Goal: Information Seeking & Learning: Understand process/instructions

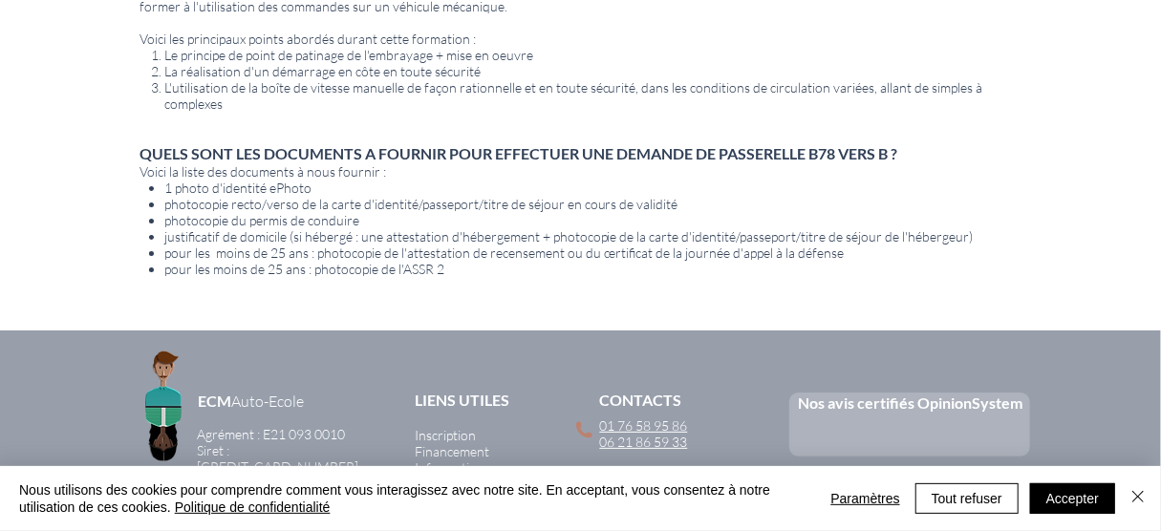
scroll to position [955, 0]
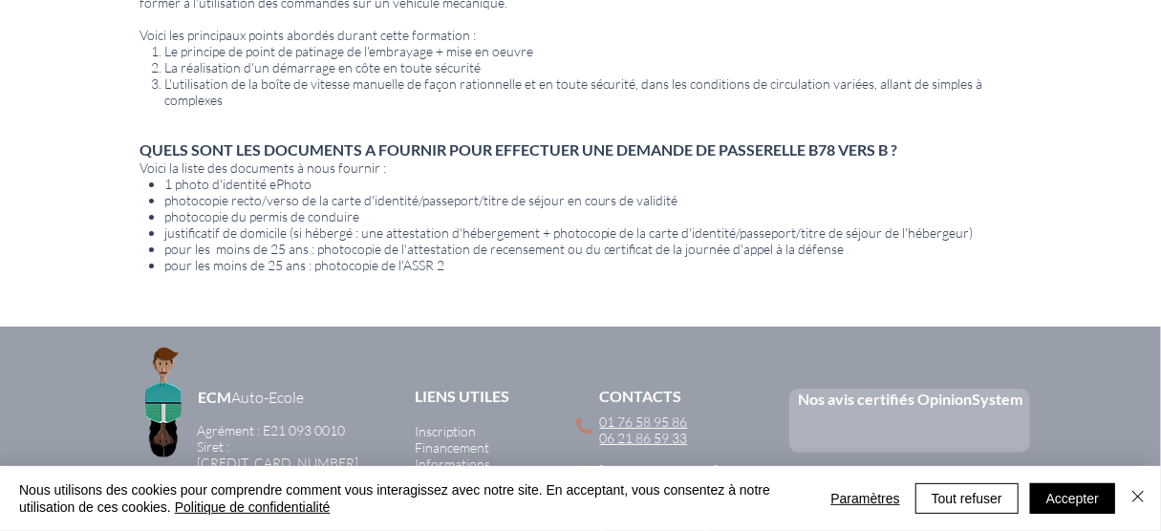
drag, startPoint x: 239, startPoint y: 162, endPoint x: 822, endPoint y: 145, distance: 583.3
click at [822, 145] on div "QUEL EST L'OBJECTIF ? Le but de cette formation est d'autoriser la conduite d'u…" at bounding box center [581, 74] width 880 height 464
drag, startPoint x: 237, startPoint y: 154, endPoint x: 936, endPoint y: 150, distance: 698.7
click at [936, 150] on p "QUELS SONT LES DOCUMENTS A FOURNIR POUR EFFECTUER UNE DEMANDE DE PASSERELLE B78…" at bounding box center [581, 150] width 880 height 19
drag, startPoint x: 317, startPoint y: 169, endPoint x: 293, endPoint y: 174, distance: 24.4
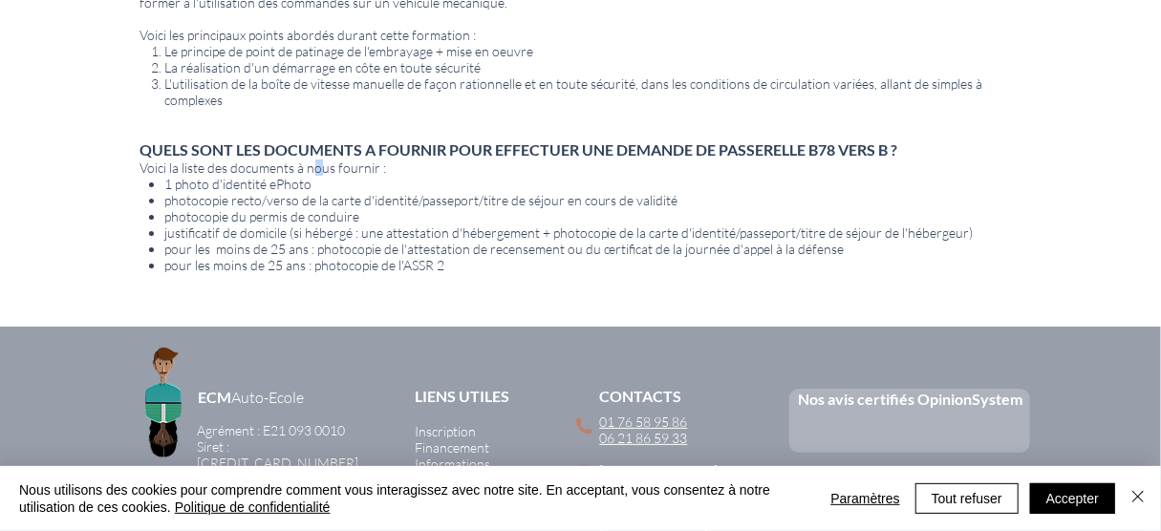
click at [315, 172] on span "Voici la liste des documents à nous fournir :" at bounding box center [264, 168] width 247 height 16
drag, startPoint x: 173, startPoint y: 188, endPoint x: 310, endPoint y: 191, distance: 136.7
click at [310, 191] on p "1 photo d'identité ePhoto" at bounding box center [592, 184] width 856 height 16
click at [436, 174] on p "Voici la liste des documents à nous fournir :" at bounding box center [581, 168] width 880 height 16
drag, startPoint x: 184, startPoint y: 184, endPoint x: 380, endPoint y: 161, distance: 198.2
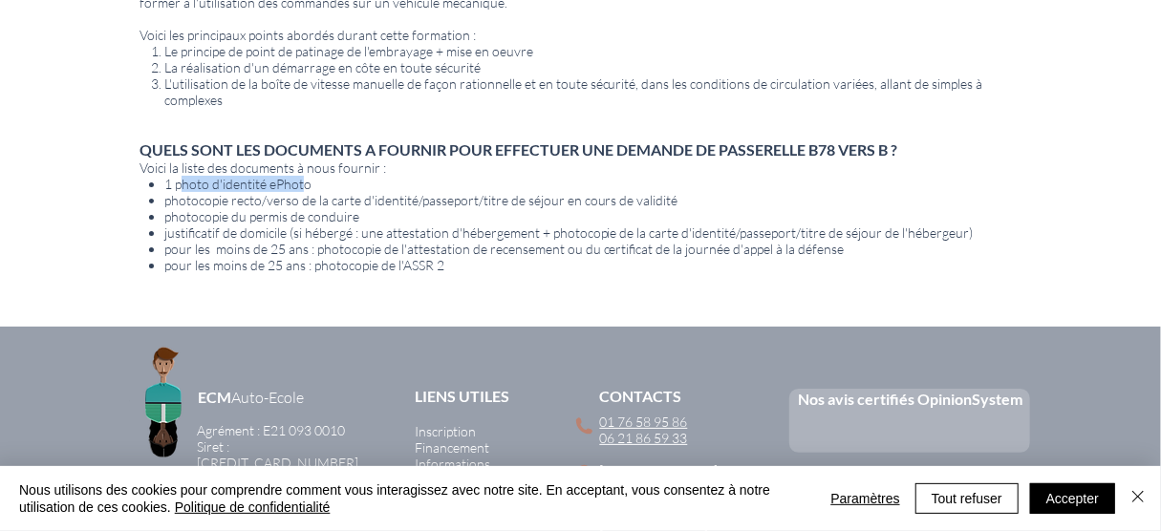
click at [335, 185] on p "1 photo d'identité ePhoto" at bounding box center [592, 184] width 856 height 16
click at [365, 157] on span "QUELS SONT LES DOCUMENTS A FOURNIR POUR EFFECTUER UNE DEMANDE DE PASSERELLE B78…" at bounding box center [520, 150] width 758 height 18
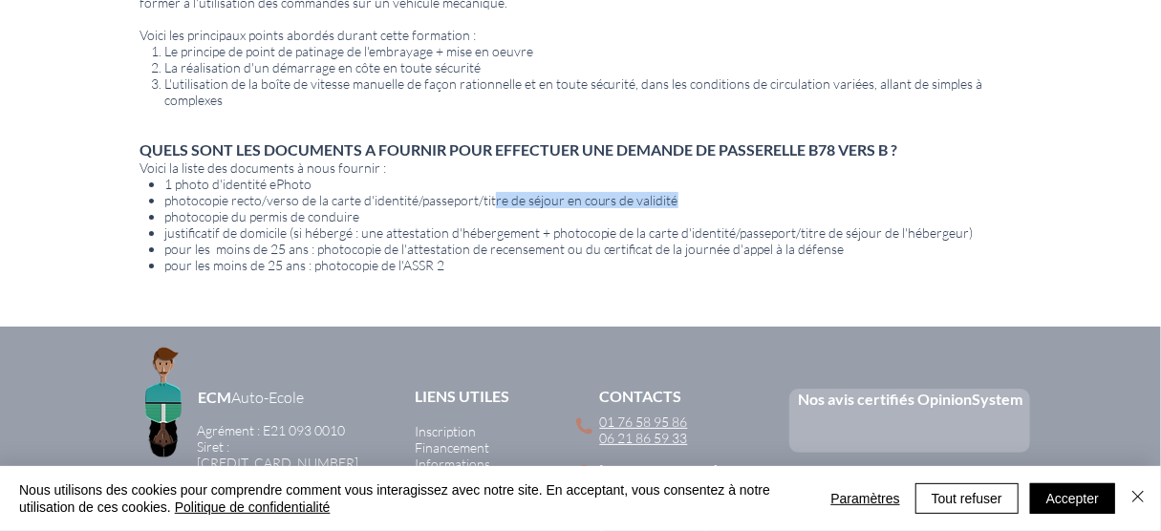
drag, startPoint x: 491, startPoint y: 197, endPoint x: 671, endPoint y: 208, distance: 180.1
click at [671, 208] on span "photocopie recto/verso de la carte d'identité/passeport/titre de séjour en cour…" at bounding box center [421, 200] width 514 height 16
drag, startPoint x: 162, startPoint y: 217, endPoint x: 400, endPoint y: 217, distance: 237.0
click at [400, 217] on ul "1 photo d'identité ePhoto photocopie recto/verso de la carte d'identité/passepo…" at bounding box center [584, 224] width 874 height 97
click at [309, 222] on span "photocopie du permis de conduire" at bounding box center [261, 216] width 195 height 16
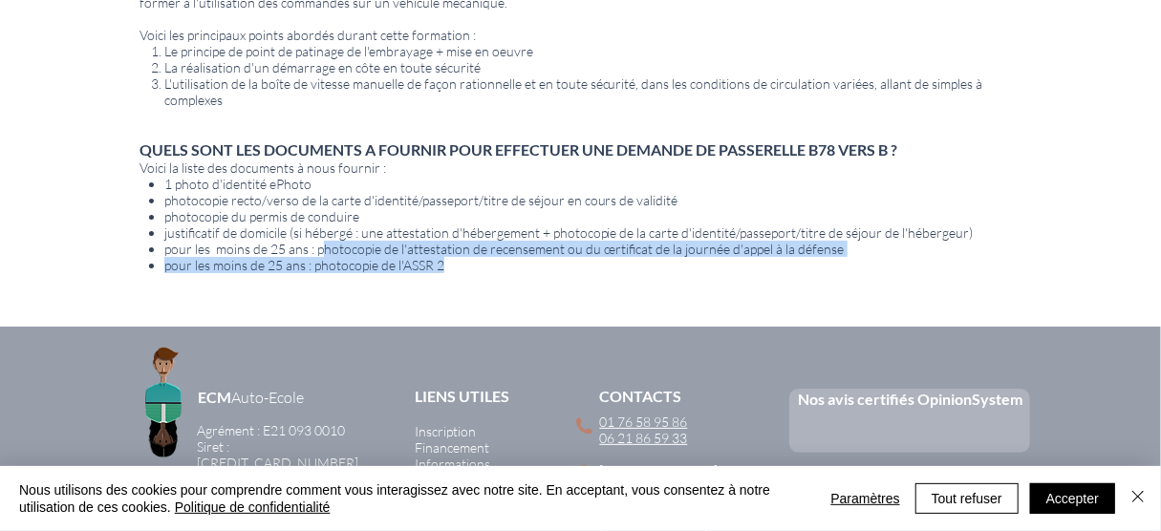
drag, startPoint x: 322, startPoint y: 249, endPoint x: 835, endPoint y: 265, distance: 513.5
click at [835, 265] on ul "1 photo d'identité ePhoto photocopie recto/verso de la carte d'identité/passepo…" at bounding box center [584, 224] width 874 height 97
drag, startPoint x: 711, startPoint y: 261, endPoint x: 695, endPoint y: 258, distance: 16.5
click at [710, 261] on p "pour les moins de 25 ans : photocopie de l'ASSR 2" at bounding box center [592, 265] width 856 height 16
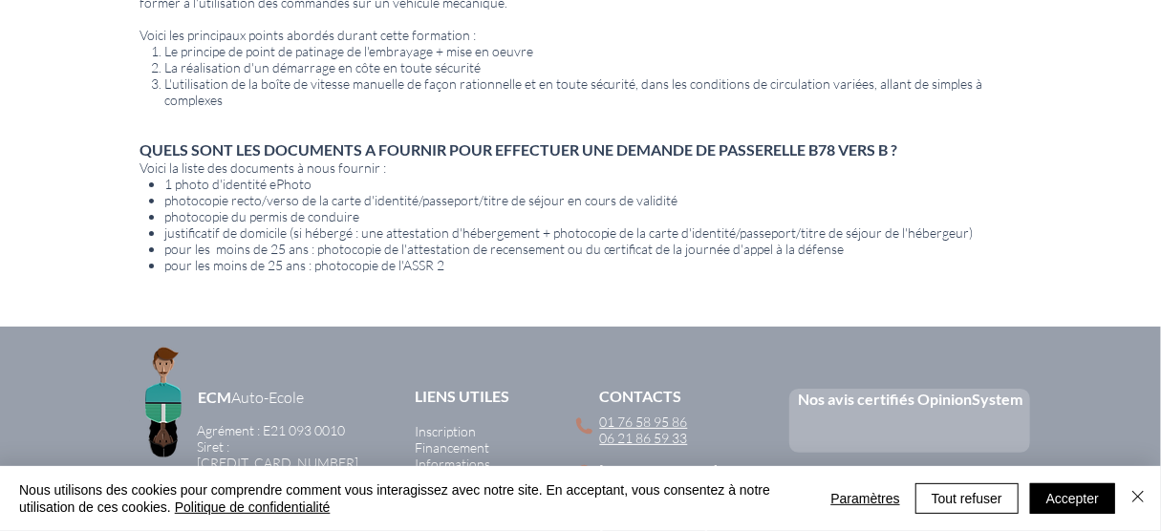
click at [645, 241] on span "justificatif de domicile (si hébergé : une attestation d'hébergement + photocop…" at bounding box center [569, 233] width 810 height 16
drag, startPoint x: 431, startPoint y: 268, endPoint x: 402, endPoint y: 268, distance: 28.7
click at [402, 268] on span "pour les moins de 25 ans : photocopie de l'ASSR 2" at bounding box center [304, 265] width 280 height 16
copy span "ASSR"
drag, startPoint x: 556, startPoint y: 249, endPoint x: 315, endPoint y: 244, distance: 240.9
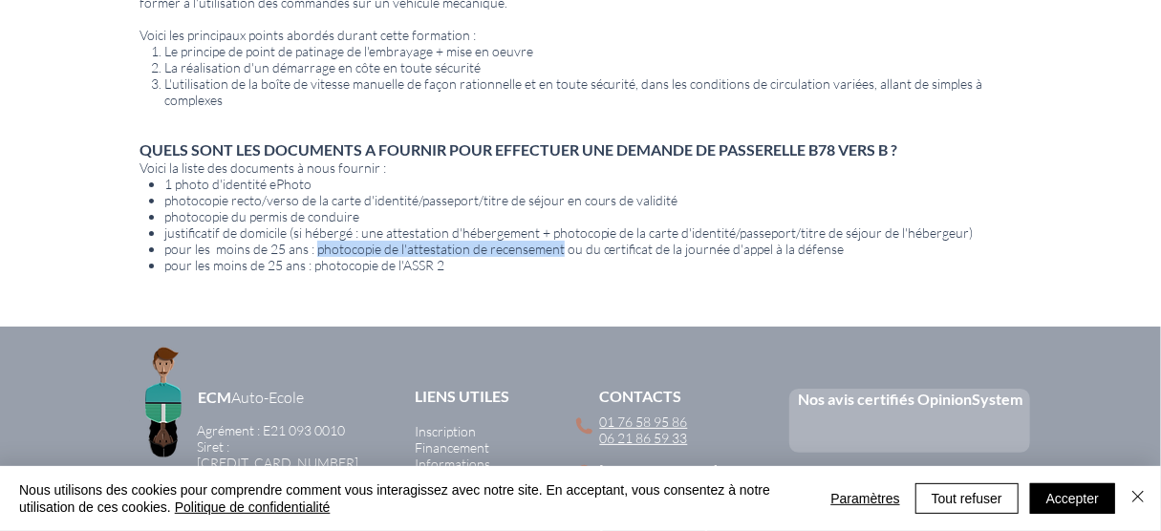
click at [315, 244] on span "pour les moins de 25 ans : photocopie de l'attestation de recensement ou du cer…" at bounding box center [504, 249] width 681 height 16
click at [514, 245] on span "pour les moins de 25 ans : photocopie de l'attestation de recensement ou du cer…" at bounding box center [504, 249] width 681 height 16
drag, startPoint x: 556, startPoint y: 250, endPoint x: 318, endPoint y: 254, distance: 238.0
click at [318, 254] on span "pour les moins de 25 ans : photocopie de l'attestation de recensement ou du cer…" at bounding box center [504, 249] width 681 height 16
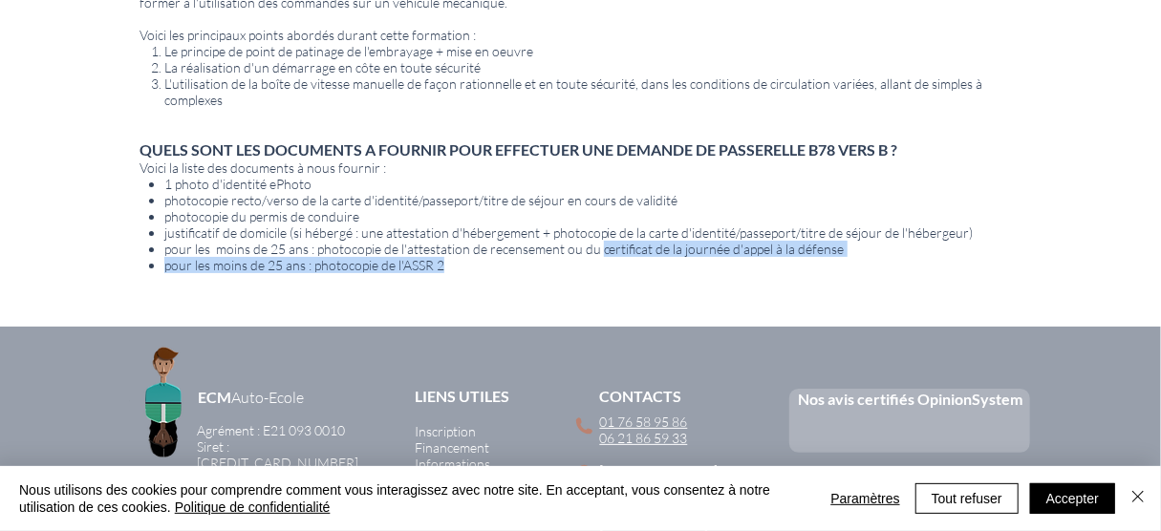
drag, startPoint x: 599, startPoint y: 256, endPoint x: 839, endPoint y: 263, distance: 240.0
click at [839, 263] on ul "1 photo d'identité ePhoto photocopie recto/verso de la carte d'identité/passepo…" at bounding box center [584, 224] width 874 height 97
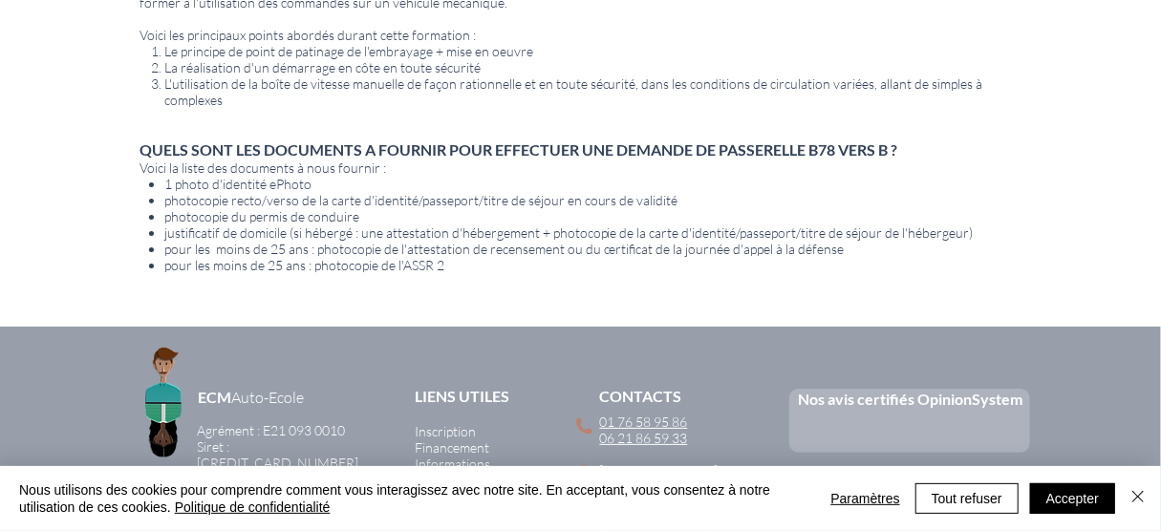
click at [681, 178] on p "1 photo d'identité ePhoto" at bounding box center [592, 184] width 856 height 16
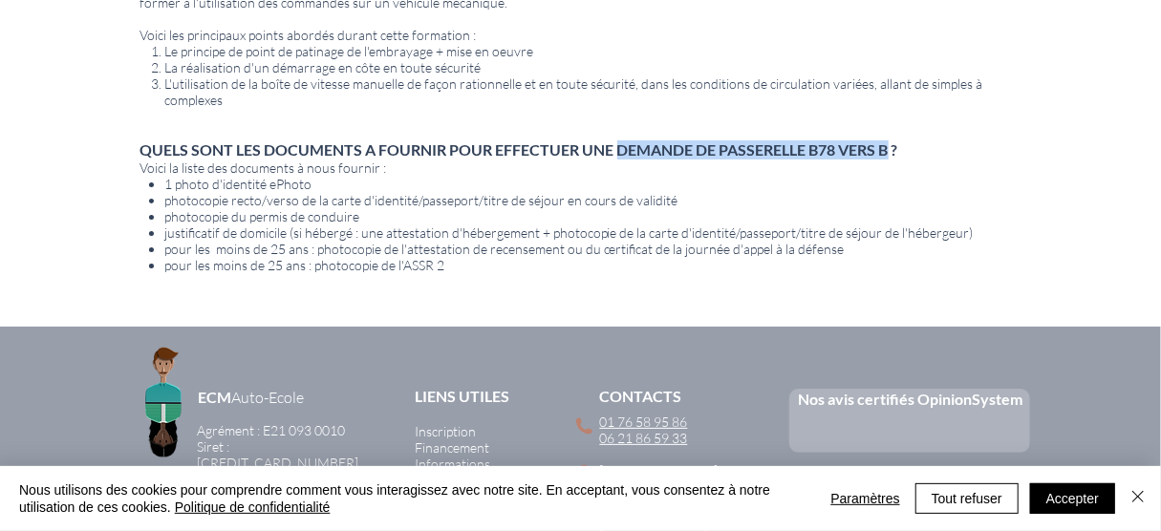
drag, startPoint x: 890, startPoint y: 149, endPoint x: 618, endPoint y: 152, distance: 271.5
click at [618, 152] on span "QUELS SONT LES DOCUMENTS A FOURNIR POUR EFFECTUER UNE DEMANDE DE PASSERELLE B78…" at bounding box center [520, 150] width 758 height 18
copy span "DEMANDE DE PASSERELLE B78 VERS B"
